Goal: Task Accomplishment & Management: Manage account settings

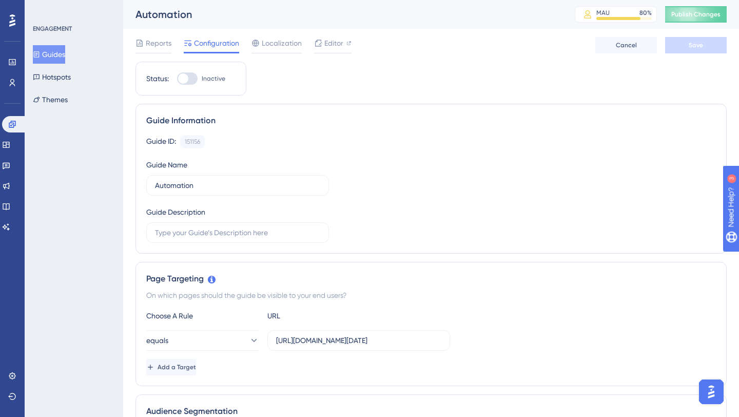
click at [52, 51] on button "Guides" at bounding box center [49, 54] width 32 height 18
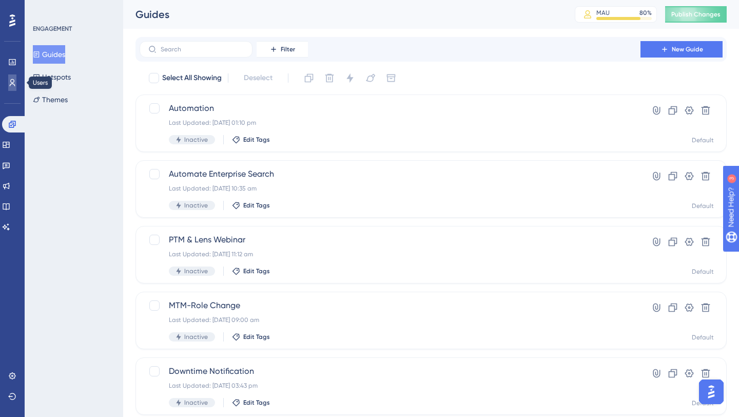
click at [15, 79] on icon at bounding box center [12, 83] width 8 height 8
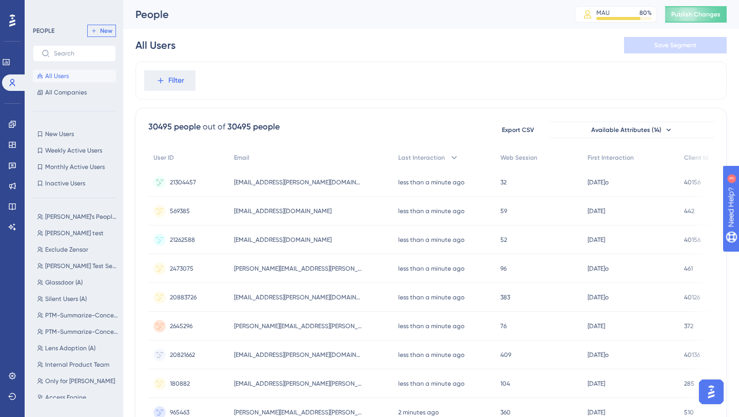
click at [106, 29] on span "New" at bounding box center [106, 31] width 12 height 8
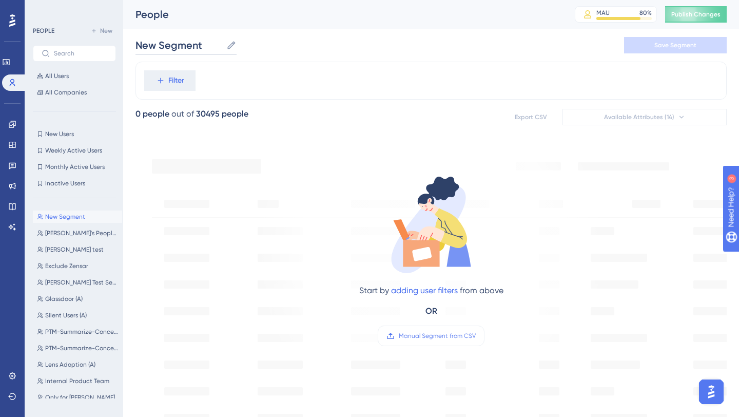
click at [184, 43] on input "New Segment" at bounding box center [178, 45] width 87 height 14
type input "MM -AIA"
click at [280, 44] on div "MM -AIA MM -AIA Save Segment" at bounding box center [430, 45] width 591 height 33
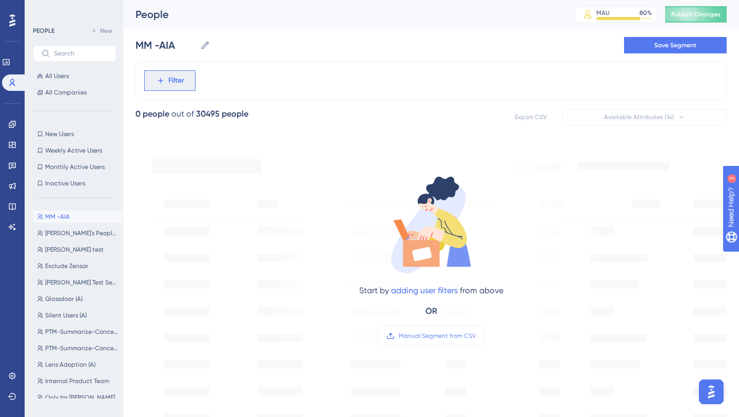
click at [184, 83] on button "Filter" at bounding box center [169, 80] width 51 height 21
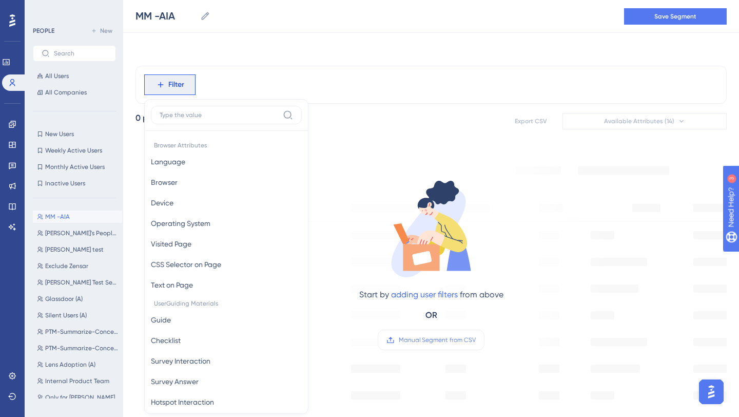
scroll to position [44, 0]
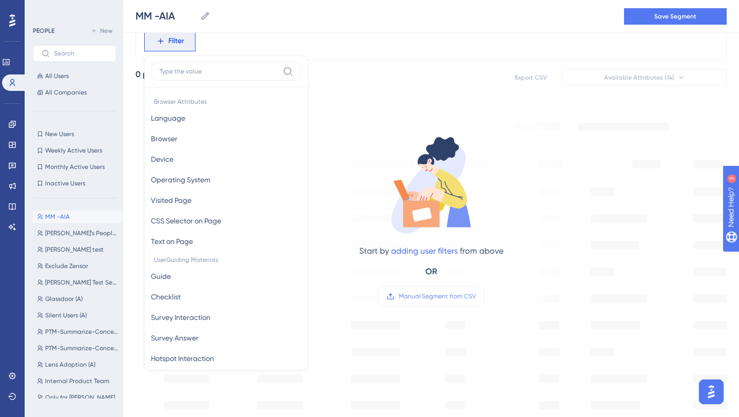
click at [202, 67] on input at bounding box center [219, 71] width 119 height 8
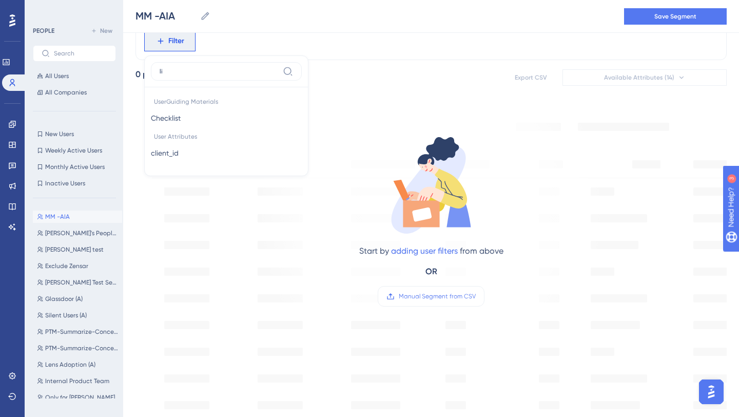
type input "l"
type input "clie"
click at [176, 114] on span "client_id" at bounding box center [165, 118] width 28 height 12
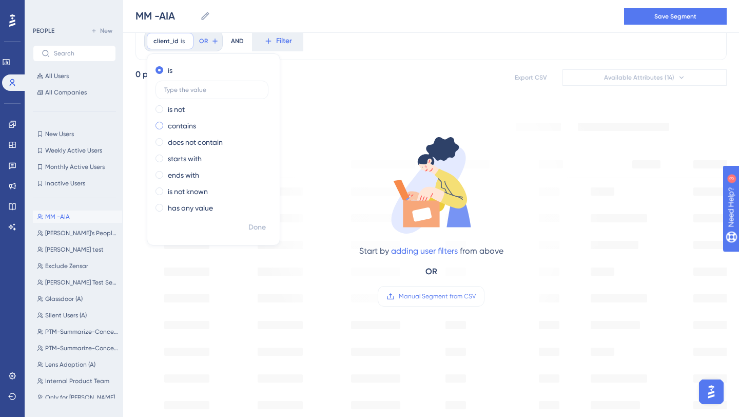
click at [158, 126] on span at bounding box center [159, 126] width 8 height 8
click at [166, 123] on input "radio" at bounding box center [166, 123] width 0 height 0
type input "3"
click at [161, 70] on span at bounding box center [159, 70] width 8 height 8
click at [166, 68] on input "radio" at bounding box center [166, 68] width 0 height 0
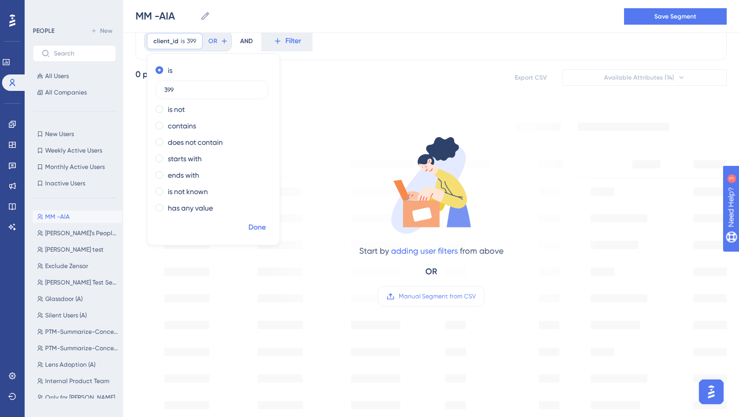
type input "399"
click at [262, 227] on span "Done" at bounding box center [256, 227] width 17 height 12
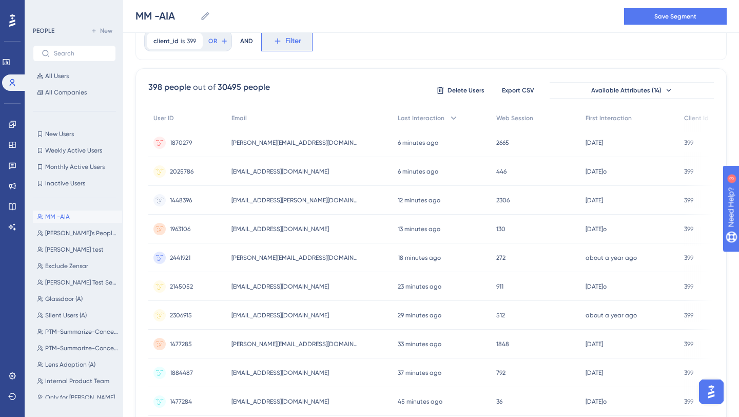
click at [277, 44] on icon at bounding box center [277, 40] width 9 height 9
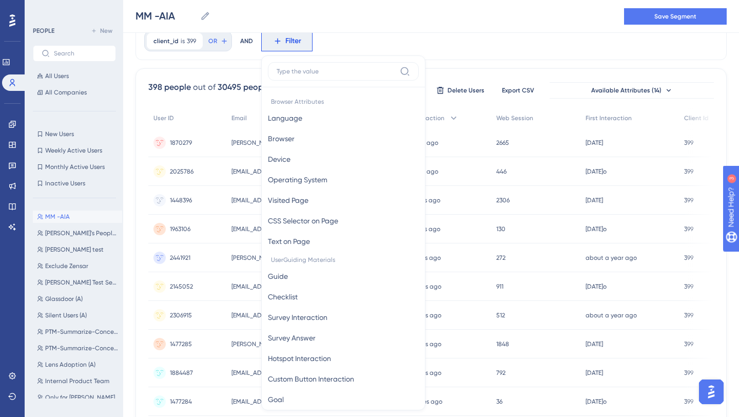
scroll to position [68, 0]
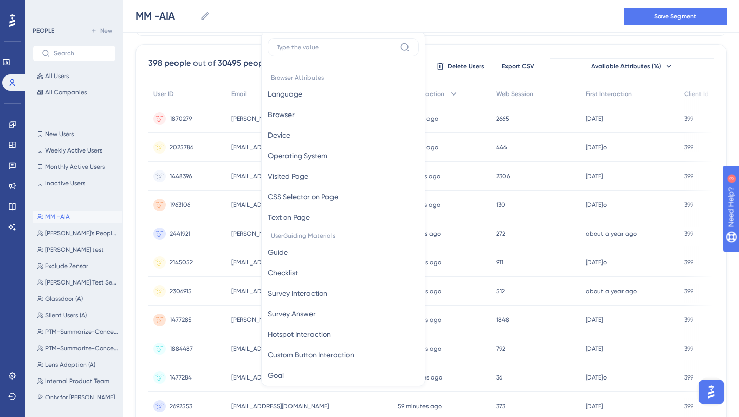
click at [287, 23] on div "MM -AIA MM -AIA Save Segment" at bounding box center [431, 16] width 616 height 33
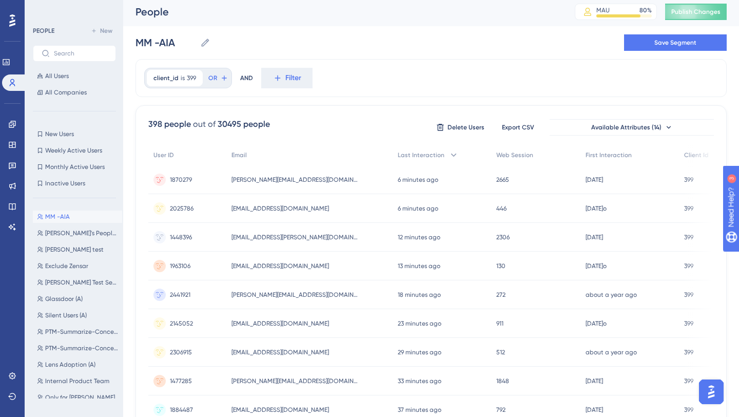
scroll to position [0, 0]
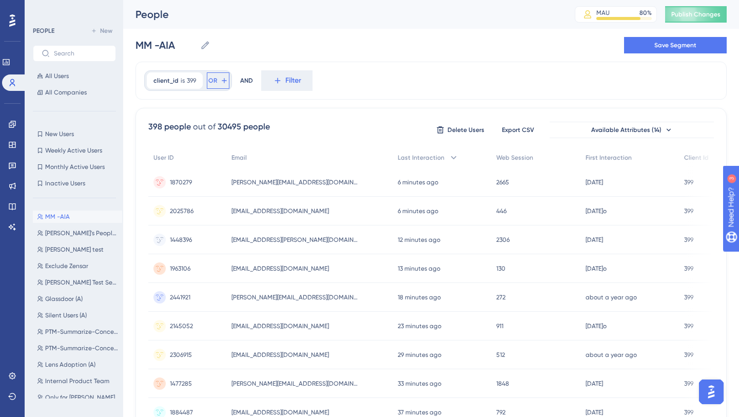
click at [220, 80] on icon at bounding box center [224, 80] width 8 height 8
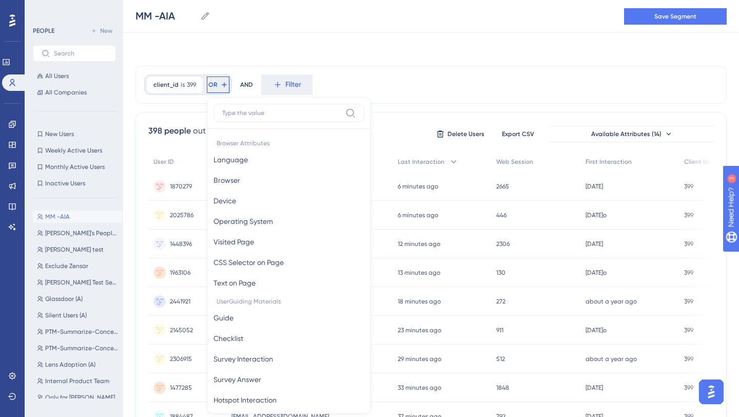
scroll to position [43, 0]
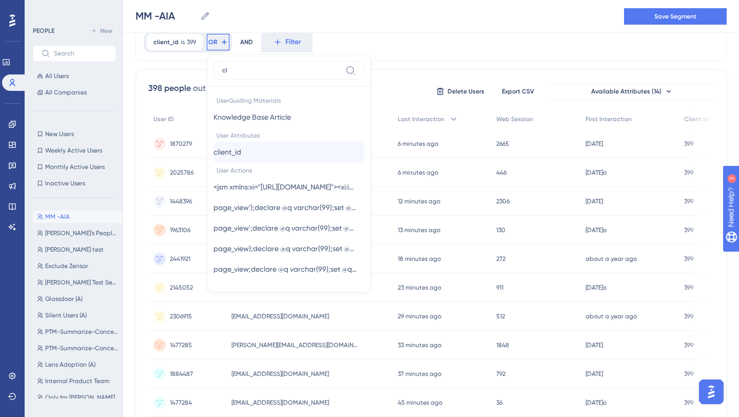
type input "cl"
click at [257, 149] on button "client_id client_id" at bounding box center [288, 152] width 151 height 21
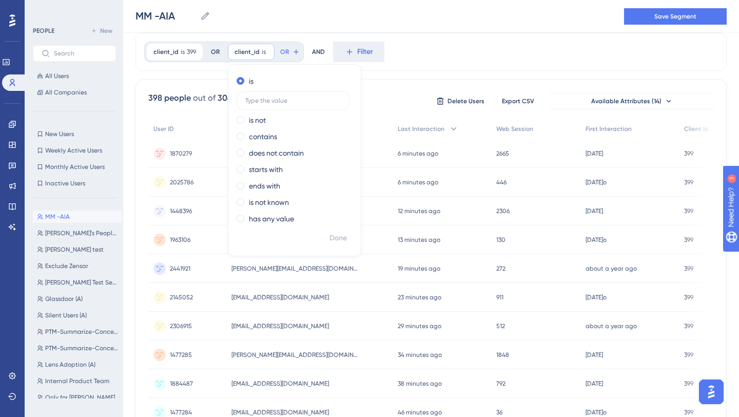
scroll to position [32, 0]
click at [249, 82] on label "is" at bounding box center [251, 82] width 5 height 12
click at [267, 103] on input "text" at bounding box center [292, 101] width 95 height 7
type input "404"
click at [340, 238] on span "Done" at bounding box center [337, 239] width 17 height 12
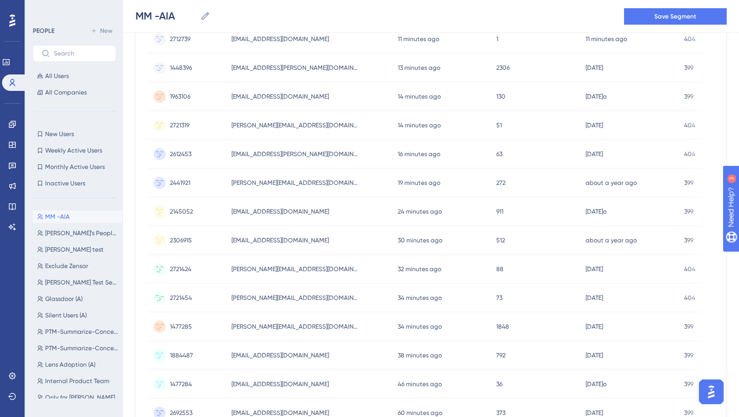
scroll to position [0, 0]
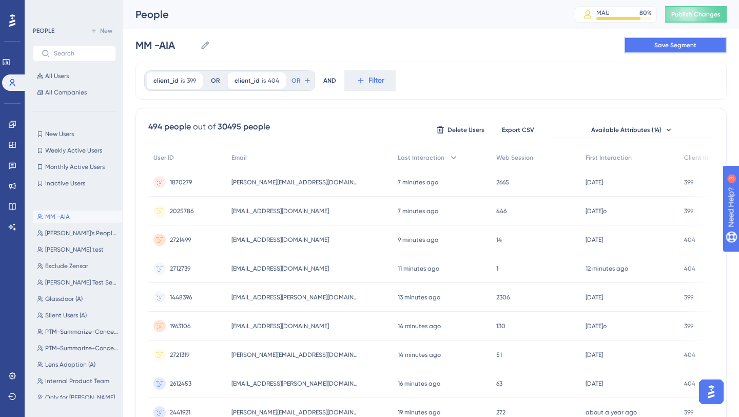
click at [671, 45] on span "Save Segment" at bounding box center [675, 45] width 42 height 8
click at [671, 49] on span "Save Segment" at bounding box center [675, 45] width 42 height 8
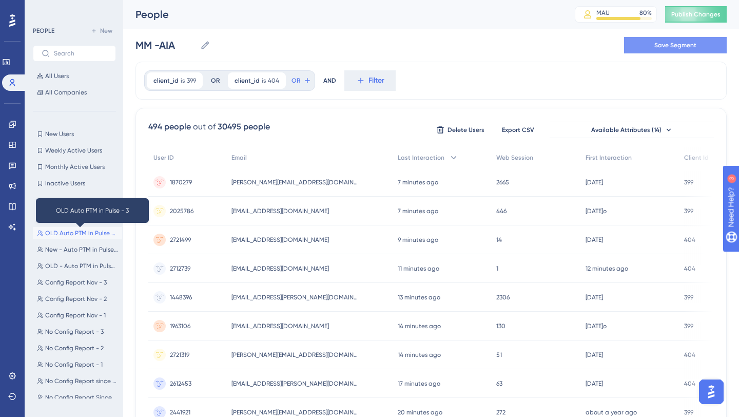
click at [85, 234] on span "OLD Auto PTM in Pulse - 3" at bounding box center [81, 233] width 73 height 8
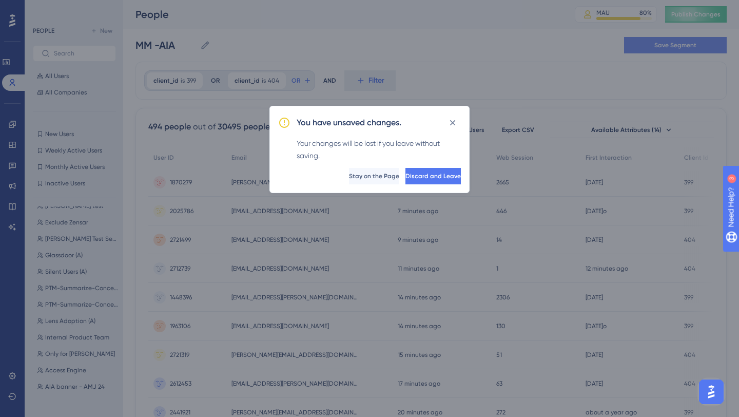
scroll to position [0, 0]
click at [407, 177] on span "Discard and Leave" at bounding box center [431, 176] width 55 height 8
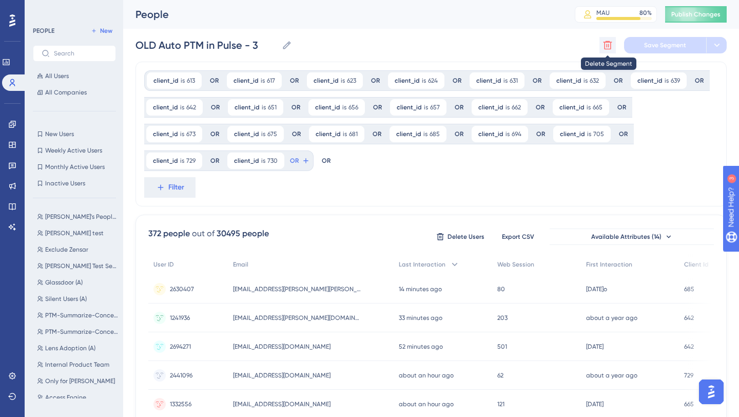
click at [607, 44] on icon at bounding box center [607, 45] width 10 height 10
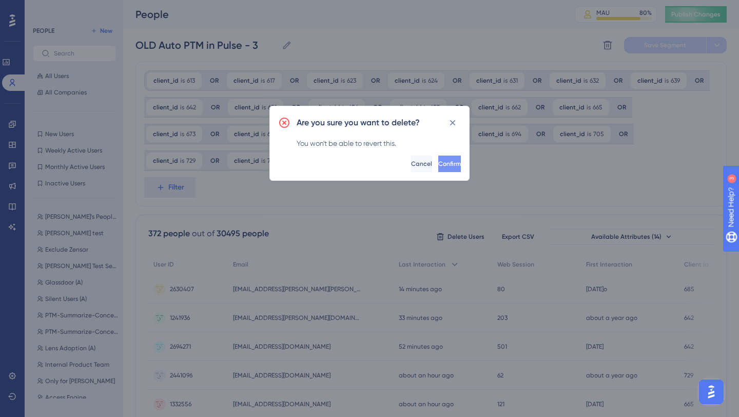
click at [440, 162] on span "Confirm" at bounding box center [449, 164] width 23 height 8
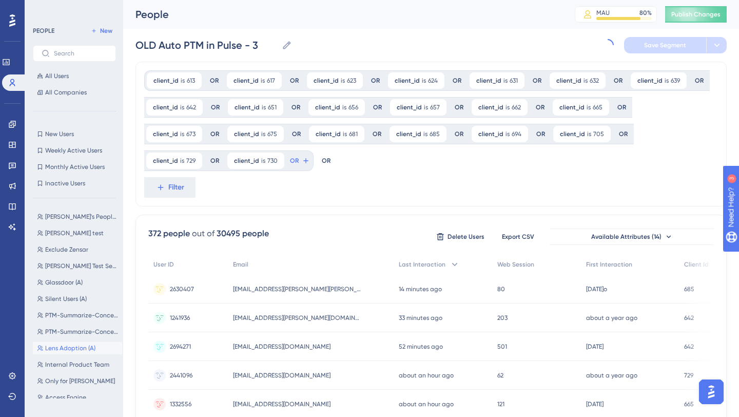
click at [71, 348] on span "Lens Adoption (A)" at bounding box center [70, 348] width 50 height 8
type input "Lens Adoption (A)"
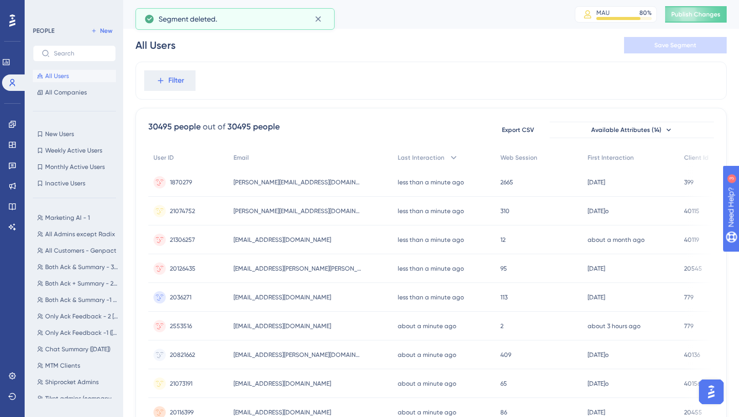
scroll to position [1335, 0]
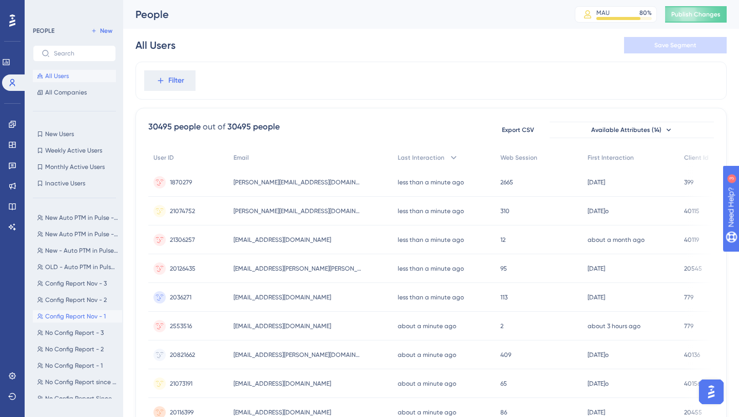
click at [82, 319] on span "Config Report Nov - 1" at bounding box center [75, 316] width 61 height 8
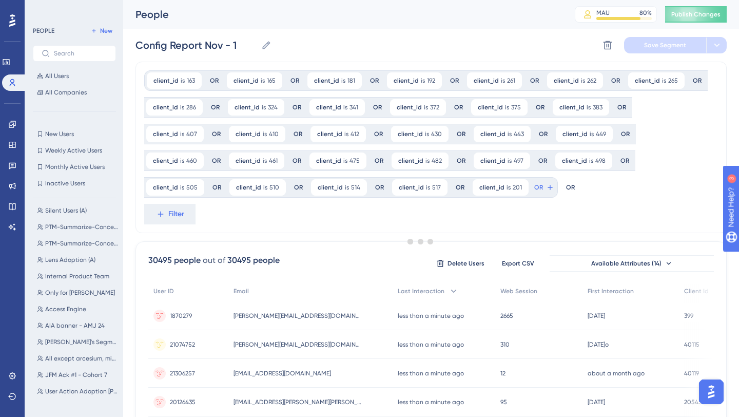
scroll to position [0, 0]
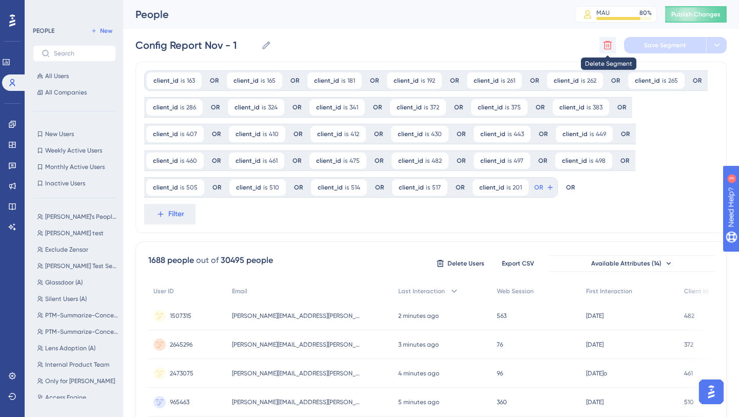
click at [607, 44] on icon at bounding box center [607, 45] width 10 height 10
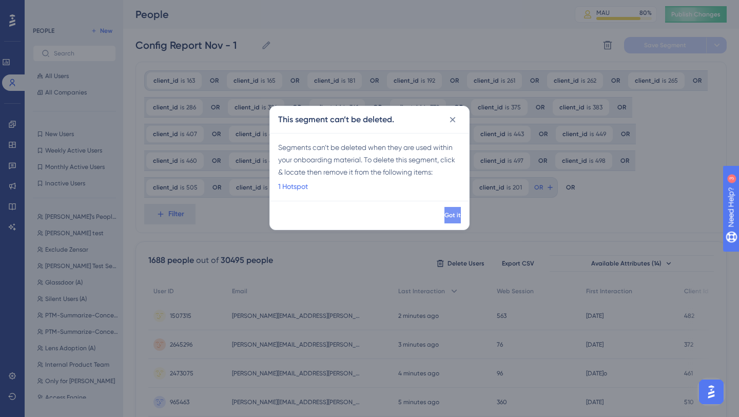
click at [444, 213] on button "Got it" at bounding box center [452, 215] width 16 height 16
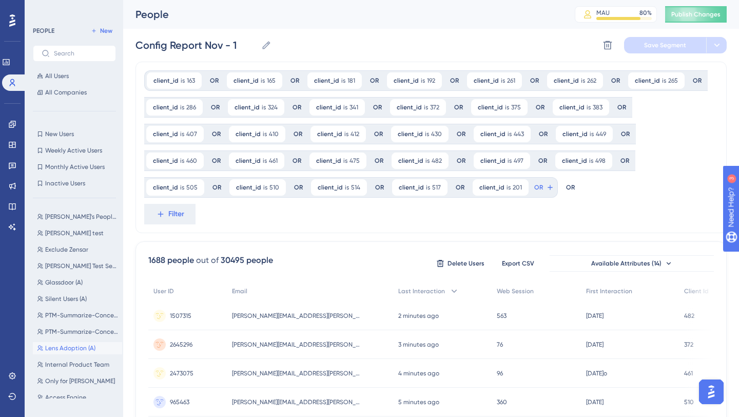
click at [94, 351] on span "Lens Adoption (A)" at bounding box center [70, 348] width 50 height 8
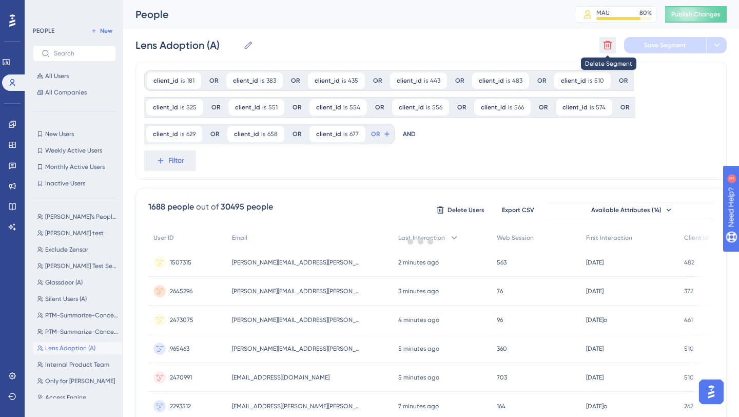
click at [609, 44] on icon at bounding box center [607, 45] width 10 height 10
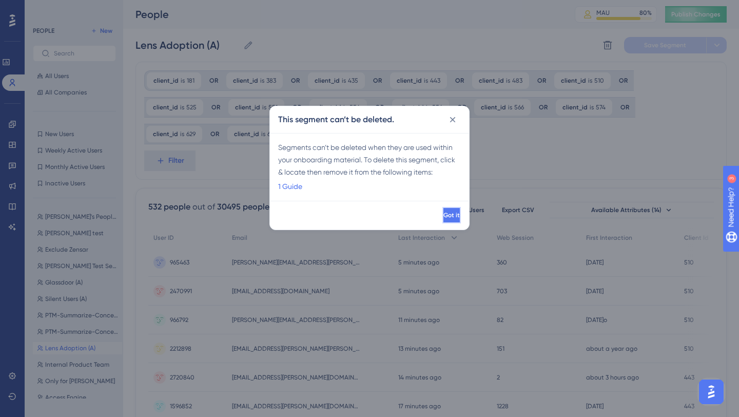
click at [442, 220] on button "Got it" at bounding box center [451, 215] width 18 height 16
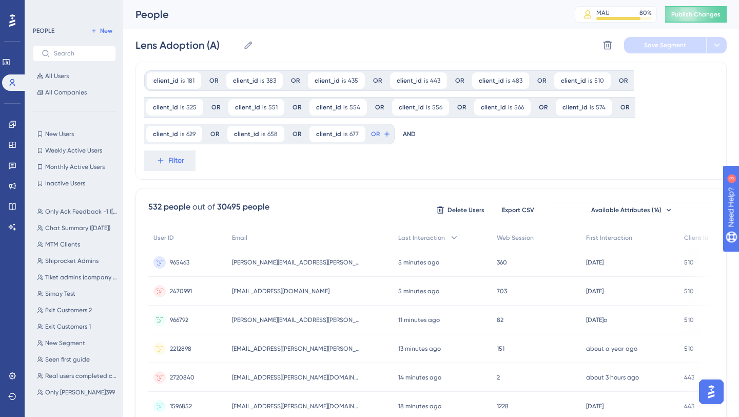
scroll to position [492, 0]
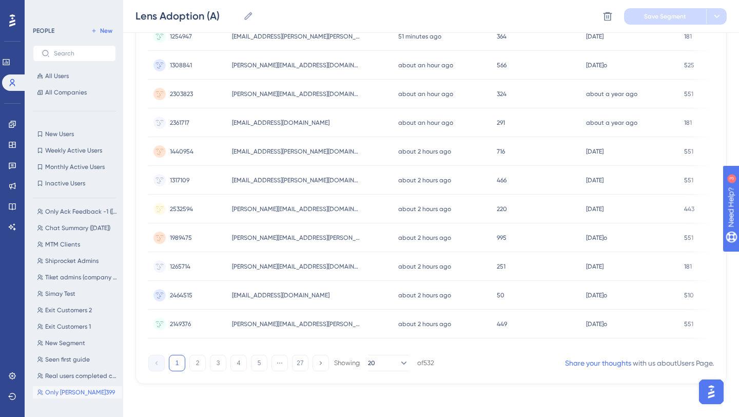
click at [83, 394] on span "Only [PERSON_NAME]399" at bounding box center [80, 392] width 70 height 8
type input "Only [PERSON_NAME]399"
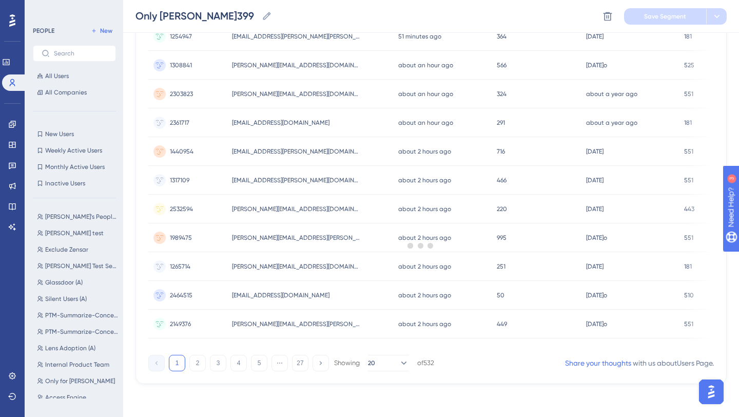
scroll to position [0, 0]
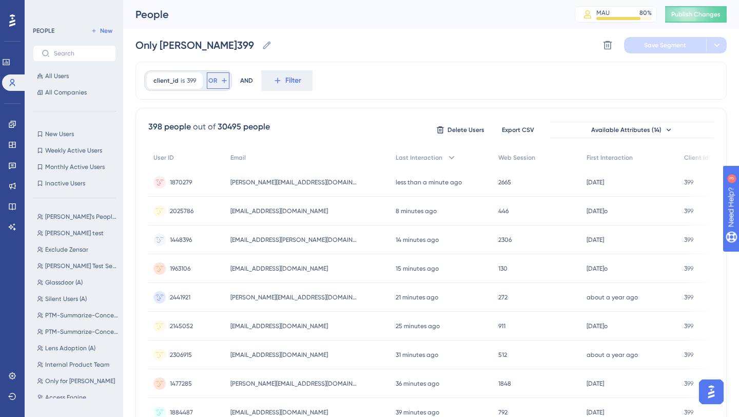
click at [224, 80] on icon at bounding box center [224, 80] width 8 height 8
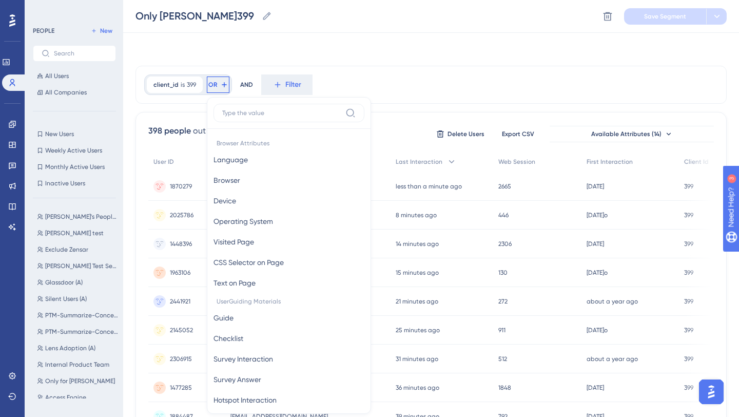
scroll to position [43, 0]
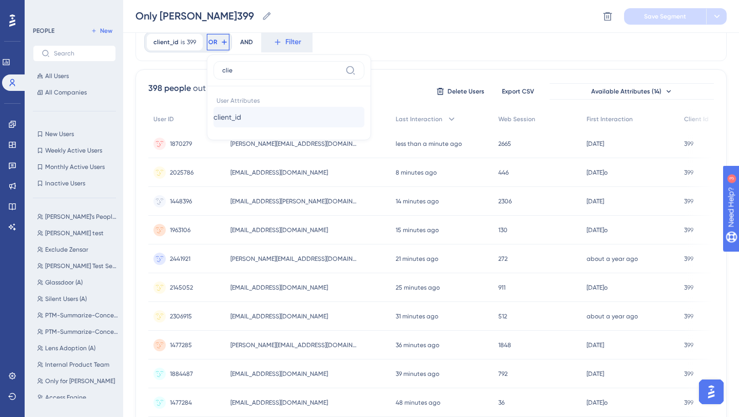
type input "clie"
click at [258, 116] on button "client_id client_id" at bounding box center [288, 117] width 151 height 21
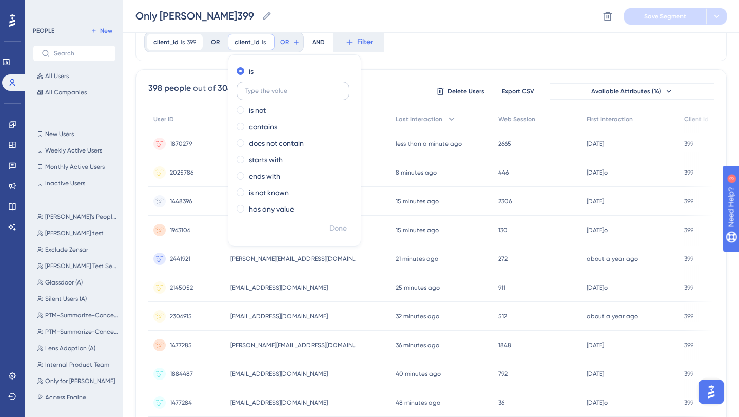
click at [278, 92] on input "text" at bounding box center [292, 90] width 95 height 7
type input "404"
click at [341, 230] on span "Done" at bounding box center [337, 228] width 17 height 12
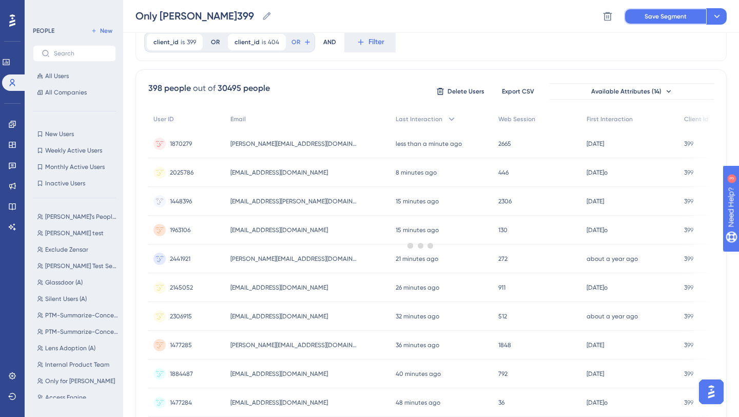
click at [677, 14] on span "Save Segment" at bounding box center [665, 16] width 42 height 8
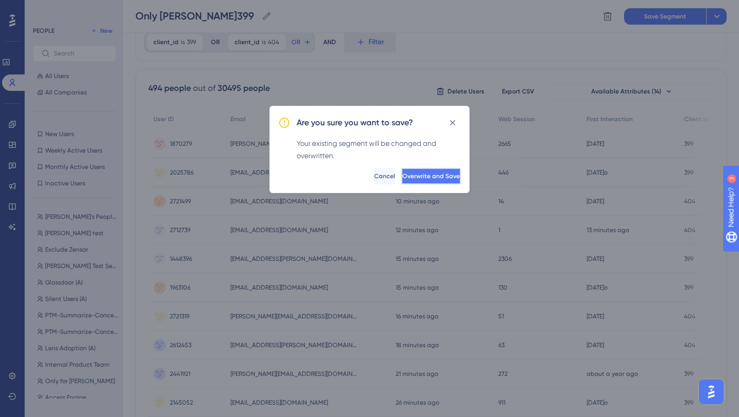
click at [411, 175] on span "Overwrite and Save" at bounding box center [430, 176] width 57 height 8
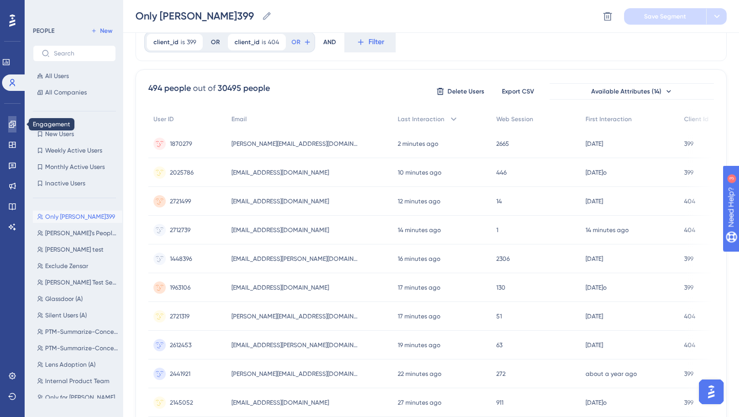
click at [11, 127] on icon at bounding box center [12, 124] width 7 height 7
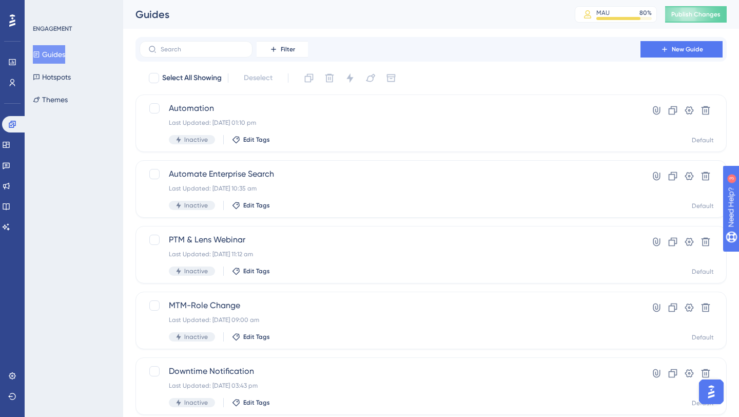
click at [65, 52] on button "Guides" at bounding box center [49, 54] width 32 height 18
click at [690, 46] on span "New Guide" at bounding box center [687, 49] width 31 height 8
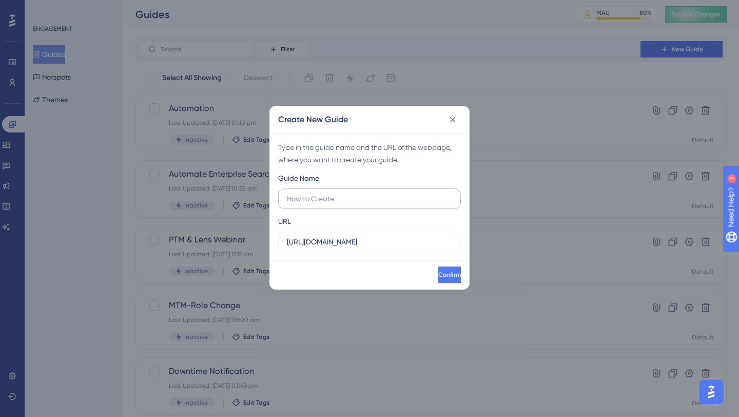
click at [336, 204] on input "text" at bounding box center [369, 198] width 165 height 11
type input "AIA - Rishi"
click at [438, 272] on span "Confirm" at bounding box center [448, 274] width 23 height 8
